Goal: Task Accomplishment & Management: Use online tool/utility

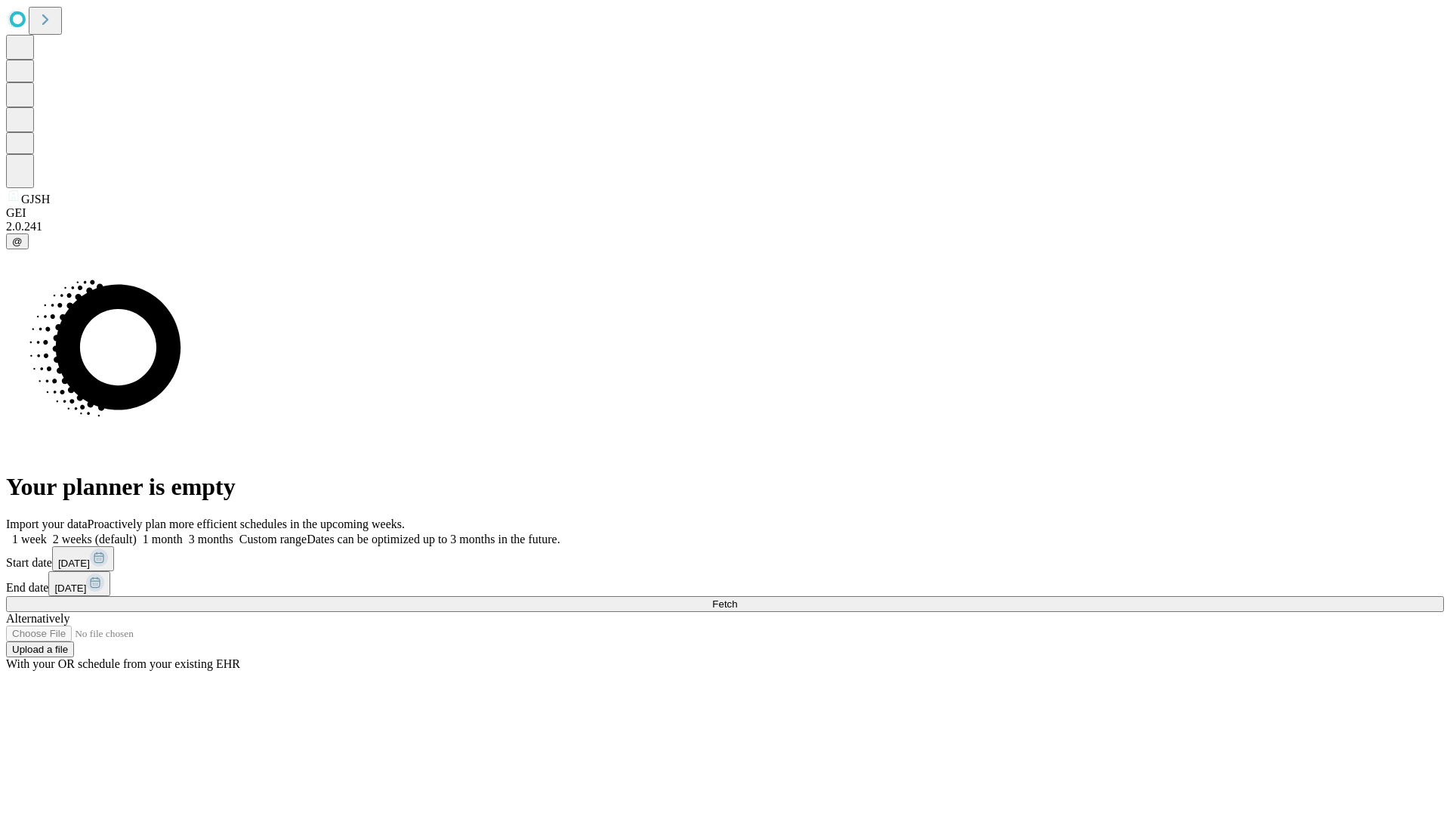
click at [737, 598] on span "Fetch" at bounding box center [724, 603] width 25 height 11
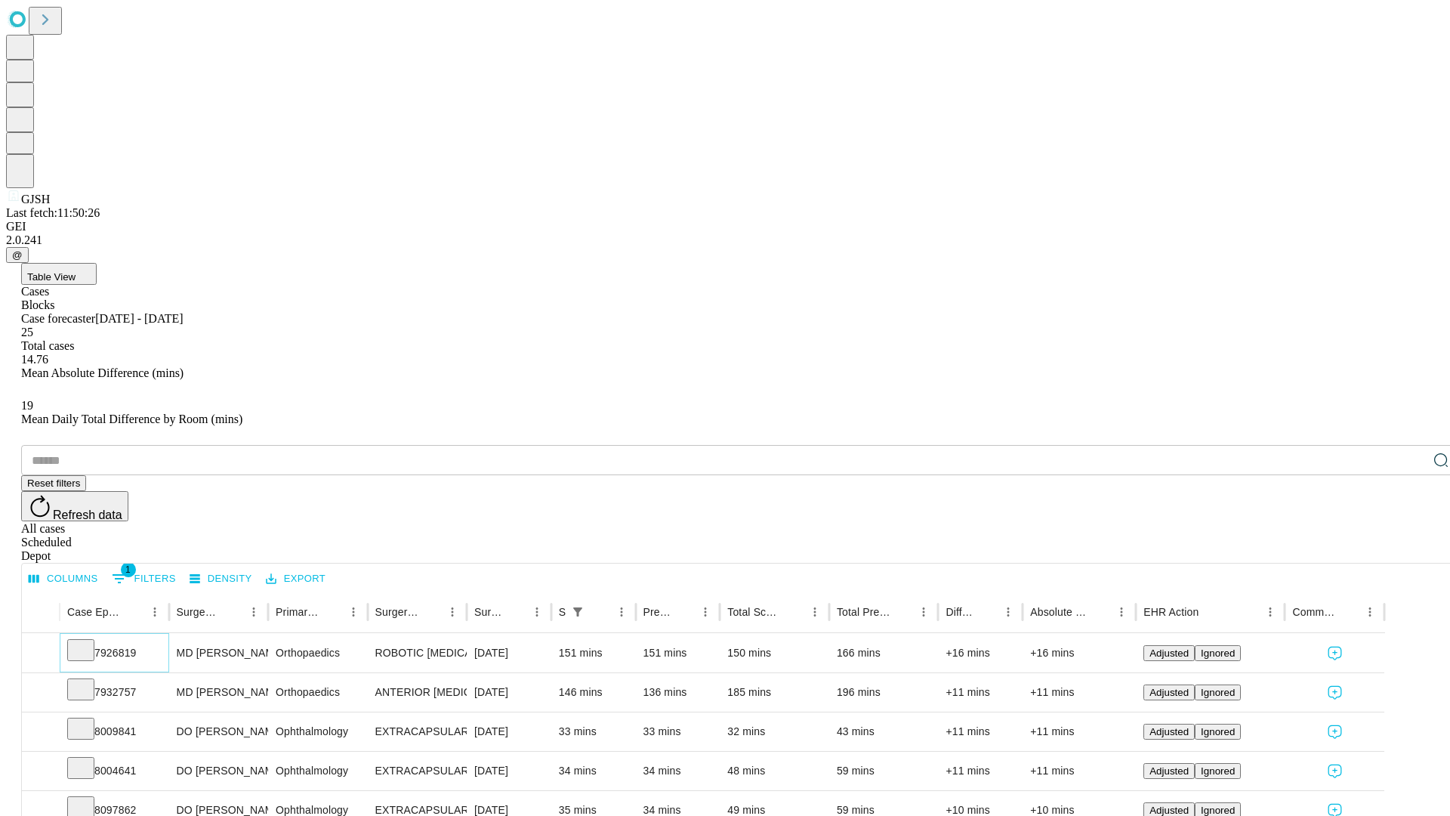
click at [88, 641] on icon at bounding box center [80, 648] width 15 height 15
